Goal: Task Accomplishment & Management: Manage account settings

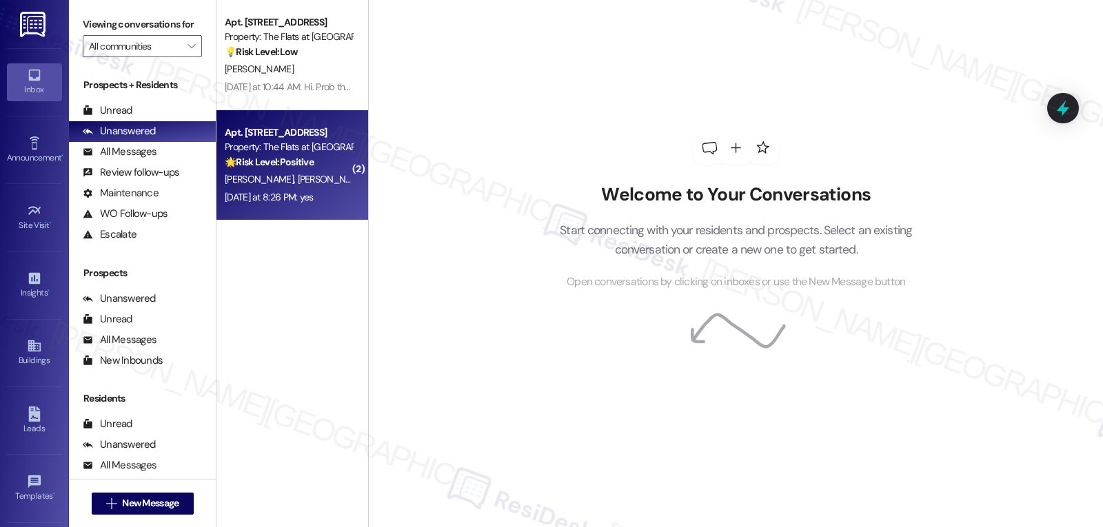
click at [296, 192] on div "[DATE] at 8:26 PM: yes [DATE] at 8:26 PM: yes" at bounding box center [269, 197] width 89 height 12
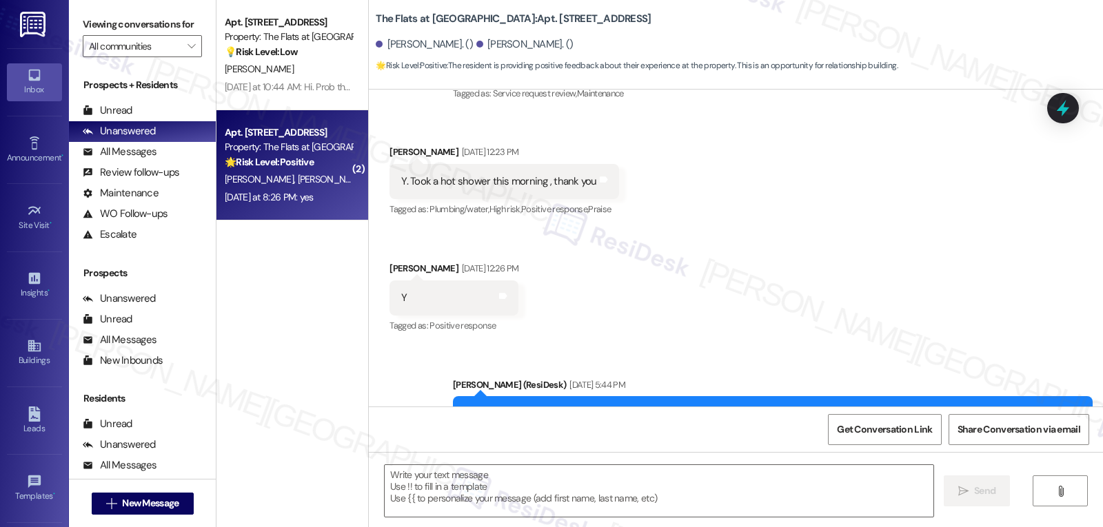
scroll to position [4278, 0]
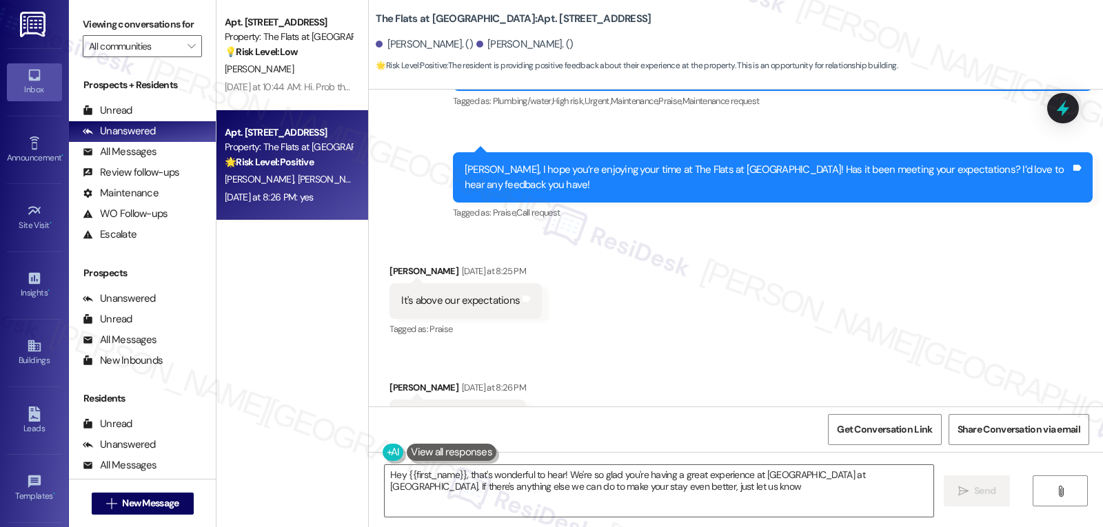
type textarea "Hey {{first_name}}, that's wonderful to hear! We're so glad you're having a gre…"
click at [700, 507] on textarea "Hey {{first_name}}, that's wonderful to hear! We're so glad you're having a gre…" at bounding box center [659, 491] width 549 height 52
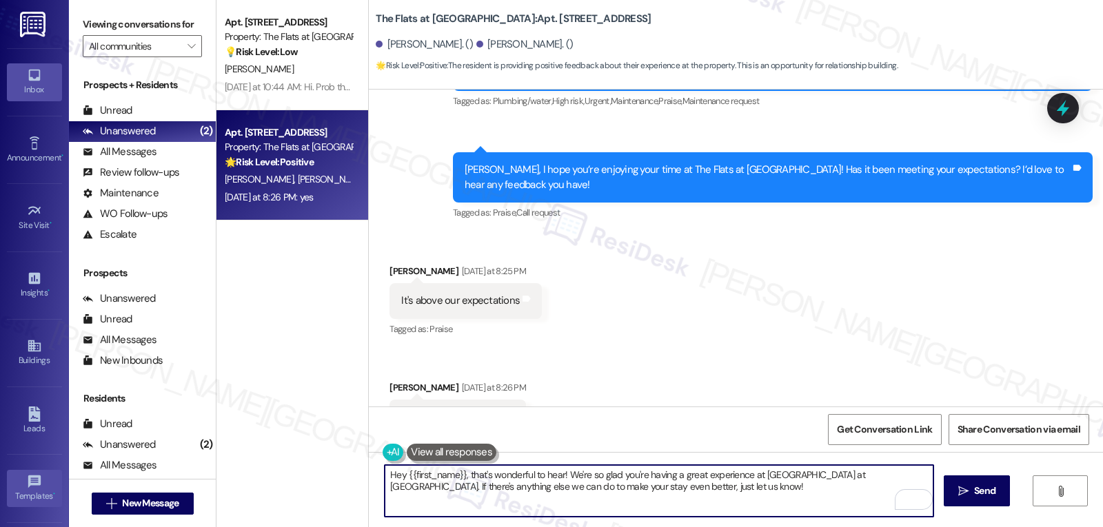
scroll to position [130, 0]
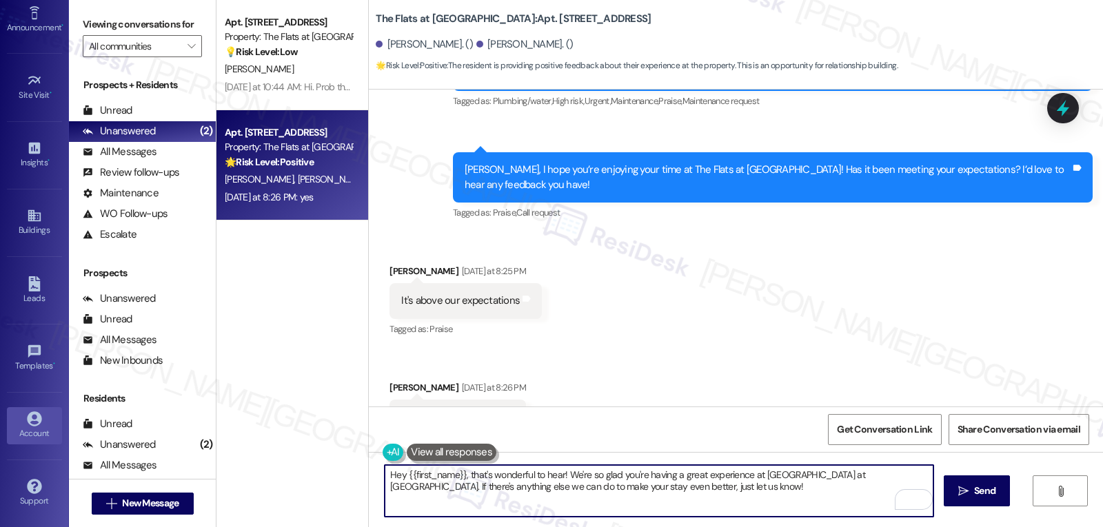
click at [26, 428] on div "Account" at bounding box center [34, 434] width 69 height 14
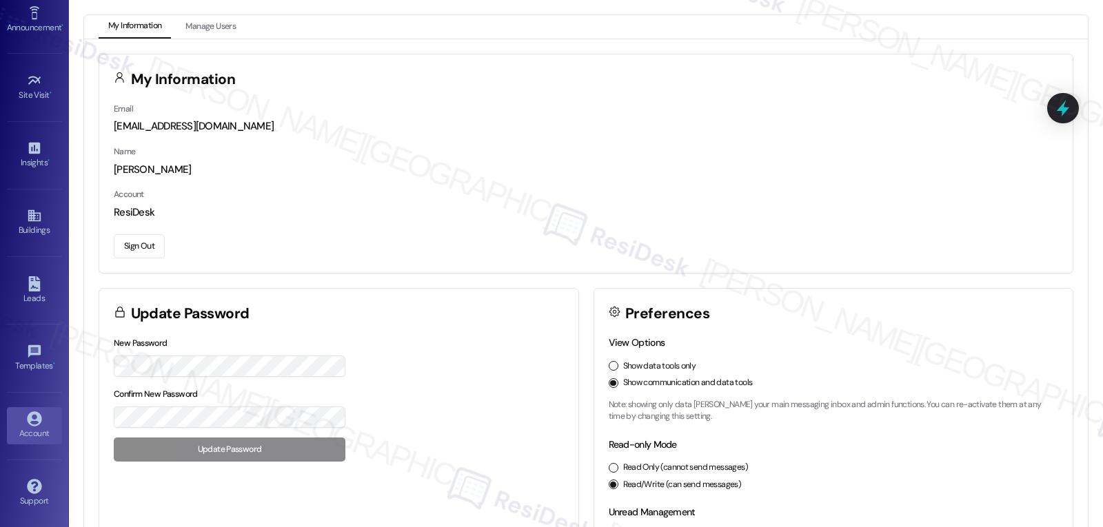
click at [147, 241] on button "Sign Out" at bounding box center [139, 246] width 51 height 24
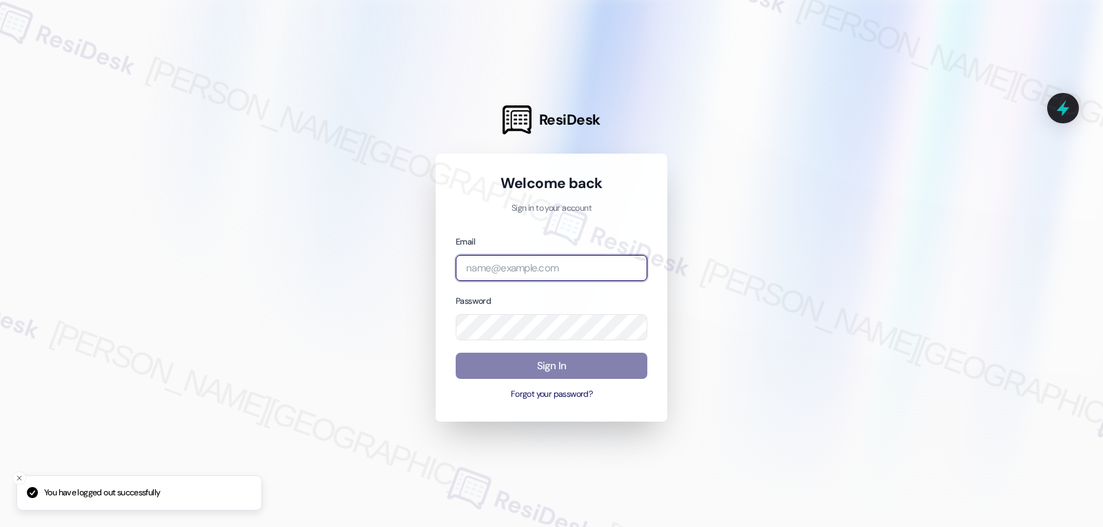
click at [567, 272] on input "email" at bounding box center [552, 268] width 192 height 27
click at [531, 279] on input "email" at bounding box center [552, 268] width 192 height 27
paste input "automated-surveys-birchstone_residential-jomar.punay@birchstone_[DOMAIN_NAME]"
type input "automated-surveys-birchstone_residential-jomar.punay@birchstone_[DOMAIN_NAME]"
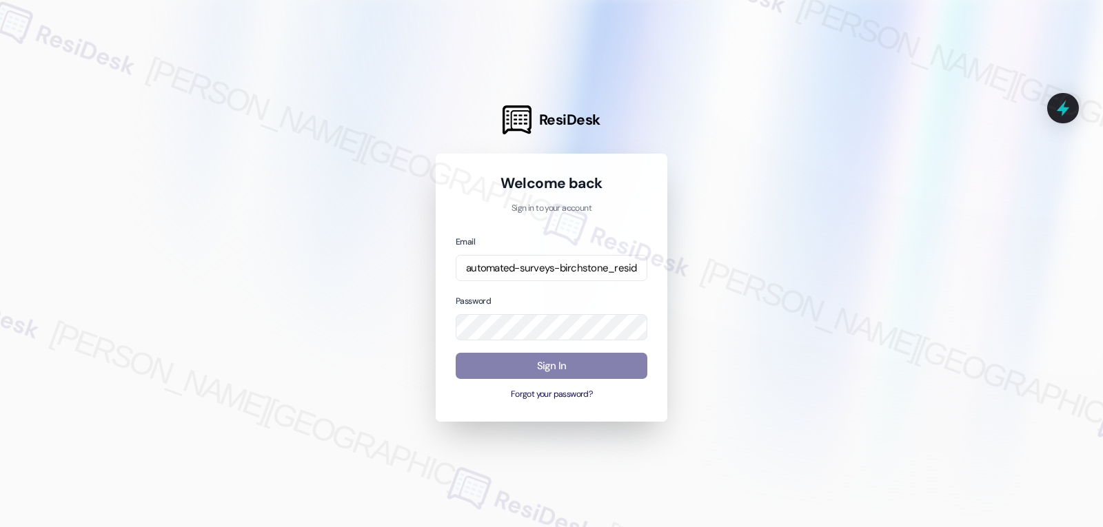
click at [567, 228] on div "Welcome back Sign in to your account Email automated-surveys-birchstone_residen…" at bounding box center [552, 288] width 192 height 228
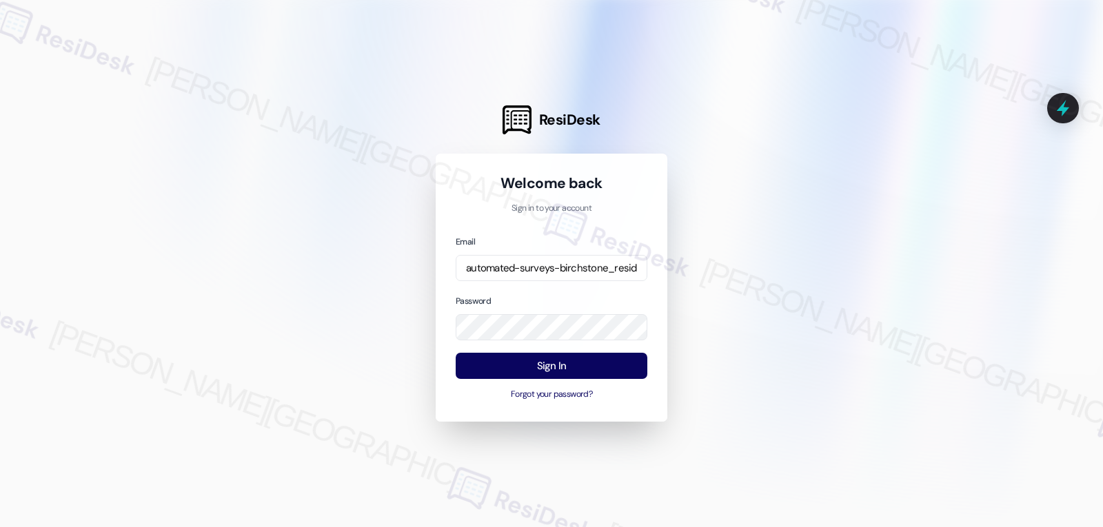
click at [597, 301] on div "Password" at bounding box center [552, 318] width 192 height 48
click at [564, 376] on button "Sign In" at bounding box center [552, 366] width 192 height 27
